Goal: Find specific page/section: Find specific page/section

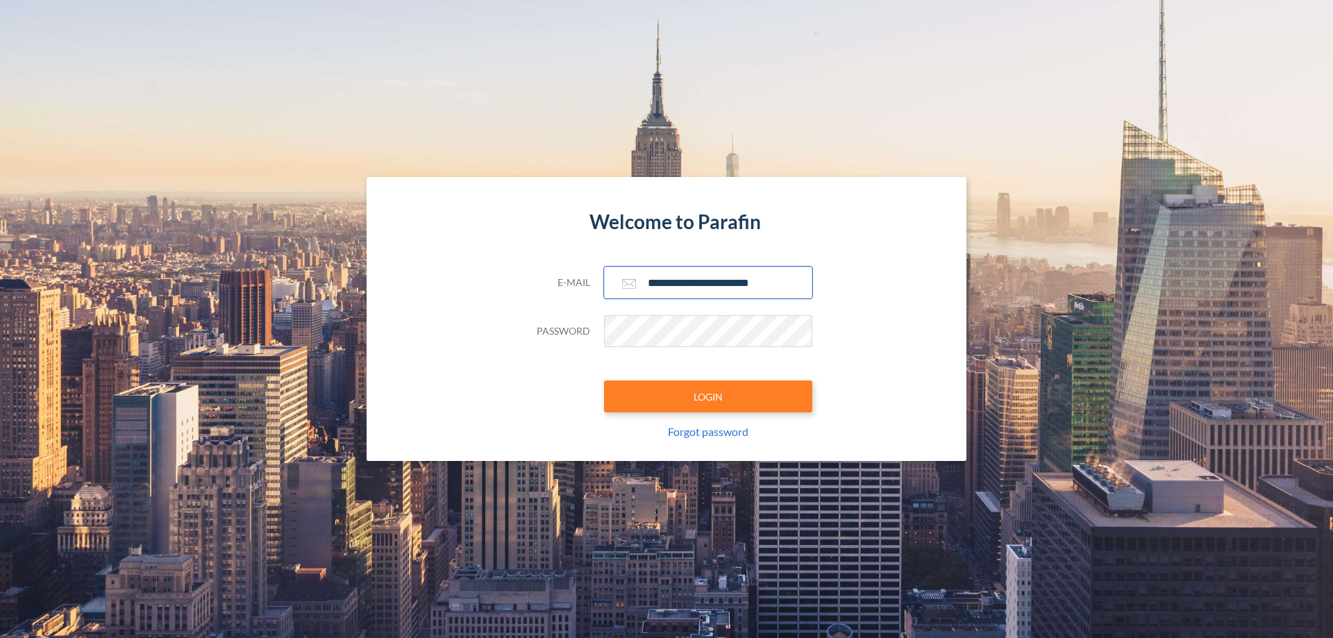
type input "**********"
click at [708, 396] on button "LOGIN" at bounding box center [708, 396] width 208 height 32
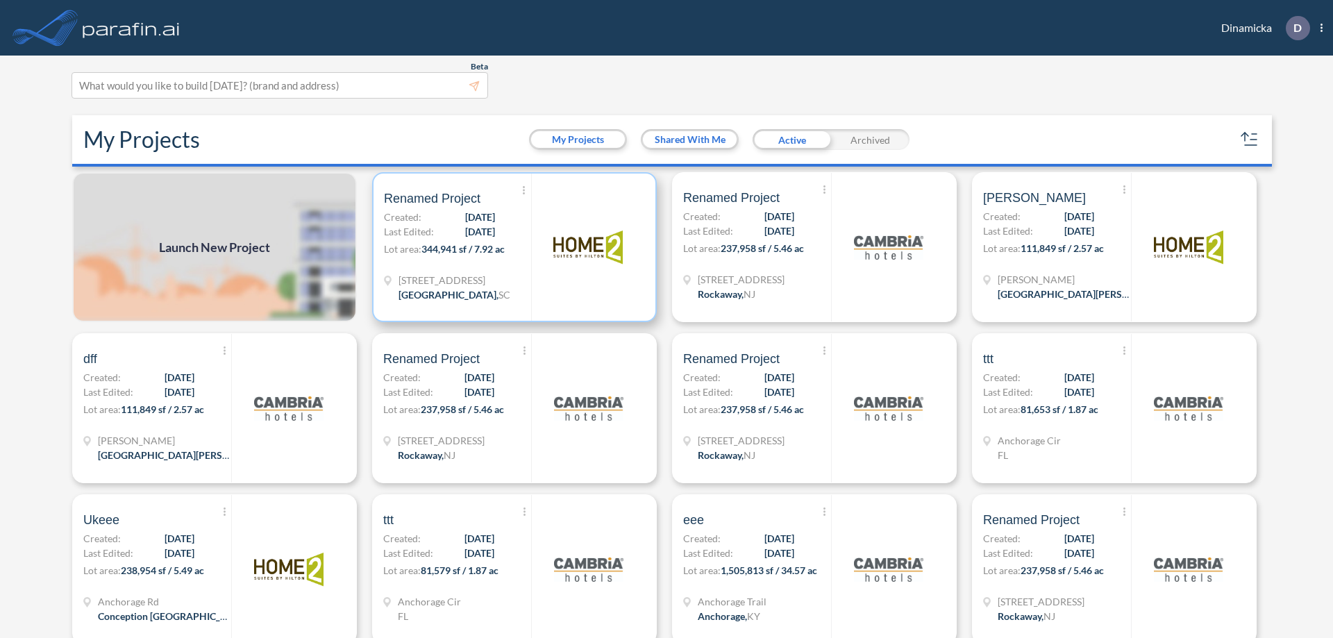
scroll to position [3, 0]
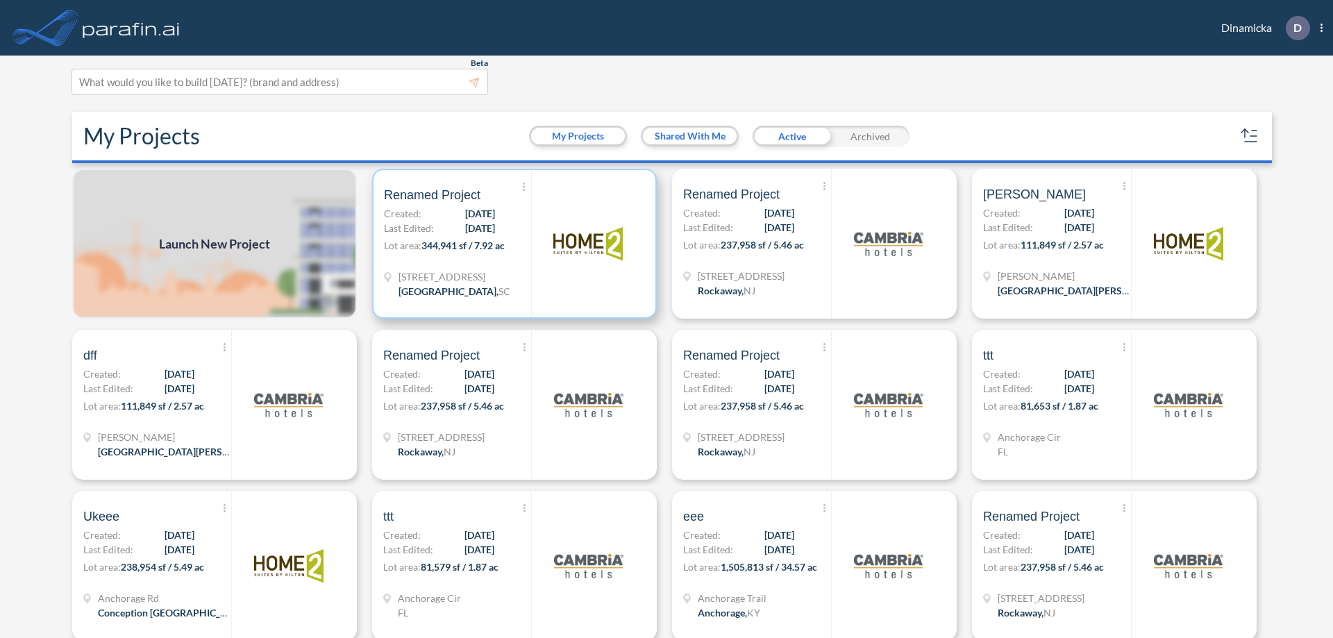
click at [512, 244] on p "Lot area: 344,941 sf / 7.92 ac" at bounding box center [457, 248] width 147 height 20
